Goal: Information Seeking & Learning: Learn about a topic

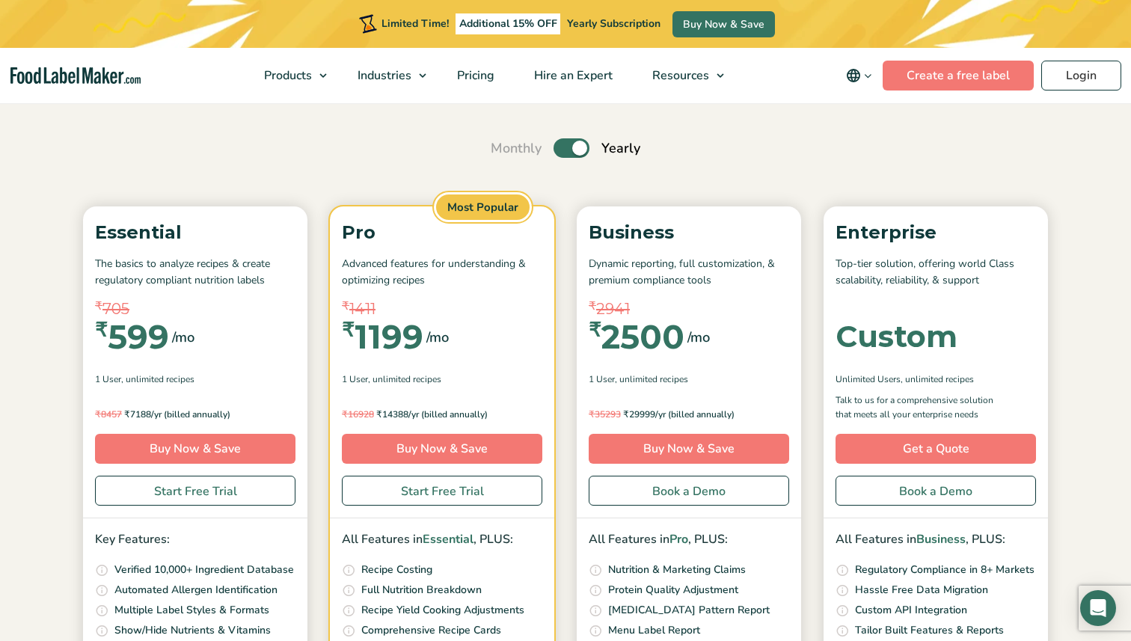
scroll to position [87, 0]
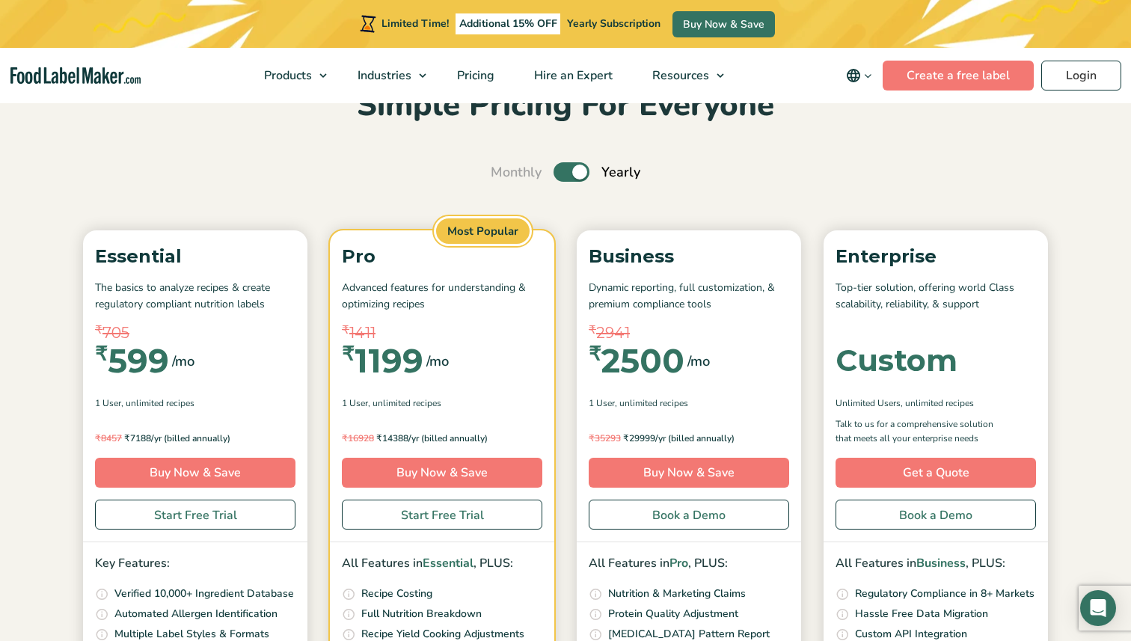
click at [567, 174] on label "Toggle" at bounding box center [571, 171] width 36 height 19
click at [503, 174] on input "Toggle" at bounding box center [498, 172] width 10 height 10
checkbox input "false"
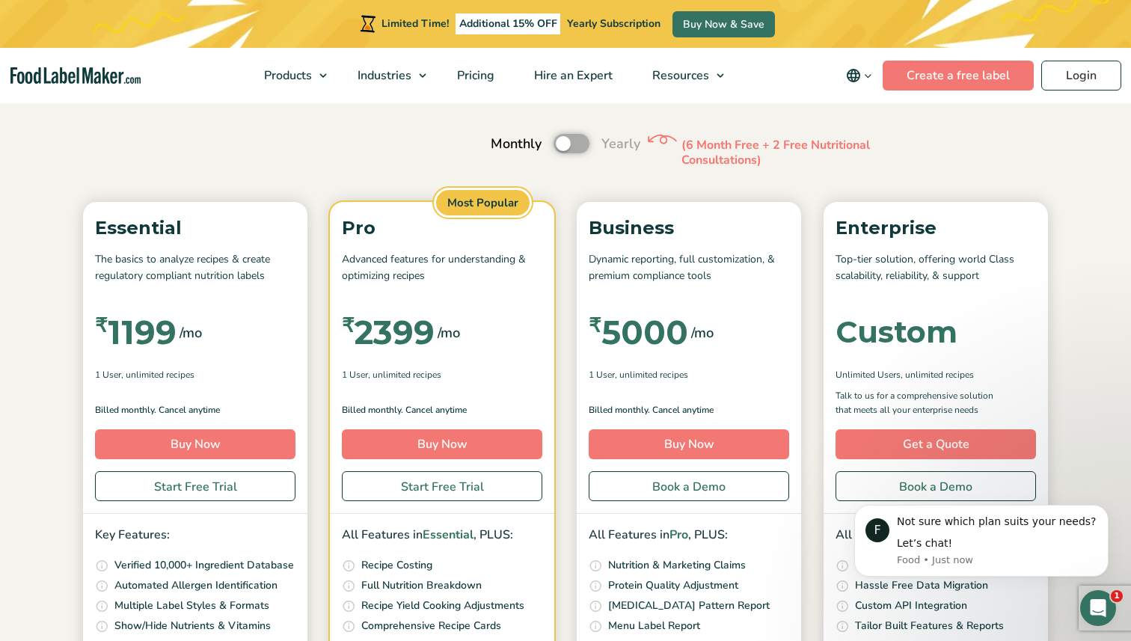
scroll to position [0, 0]
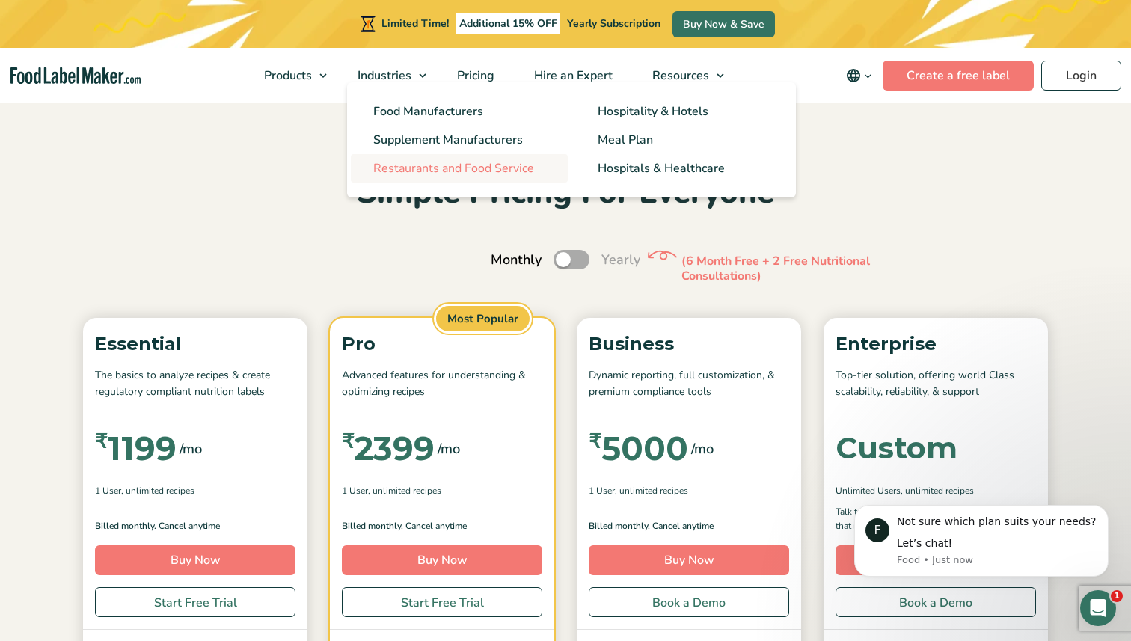
click at [451, 173] on span "Restaurants and Food Service" at bounding box center [453, 168] width 161 height 16
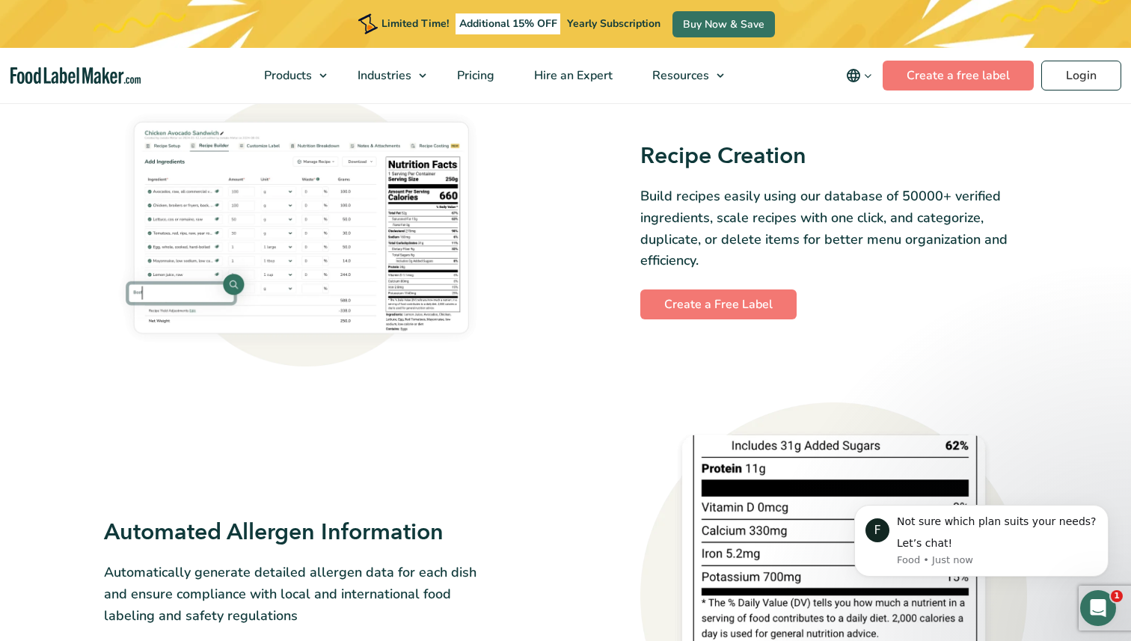
scroll to position [1051, 0]
